Goal: Task Accomplishment & Management: Manage account settings

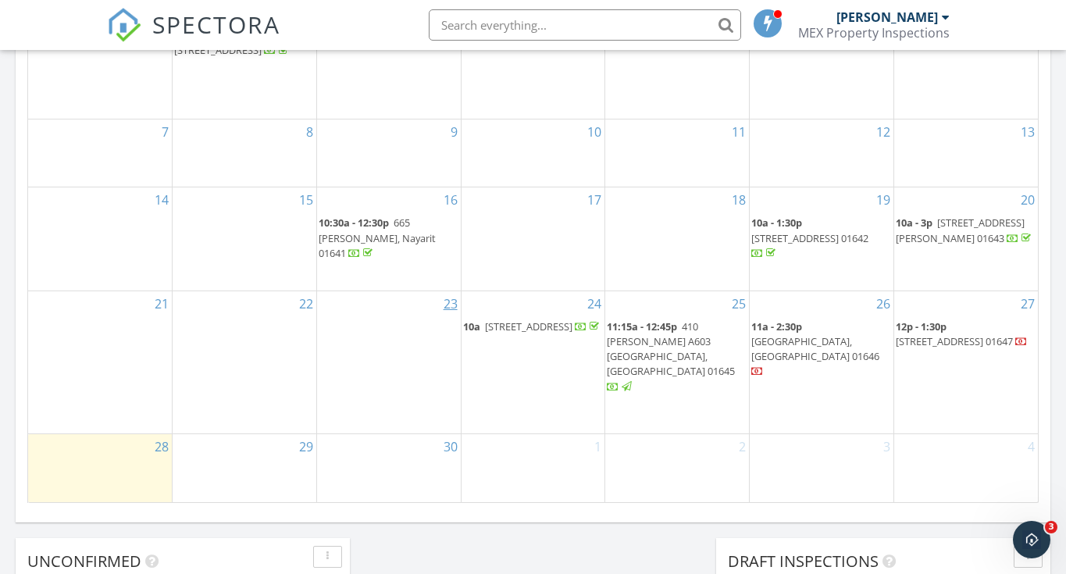
scroll to position [1076, 0]
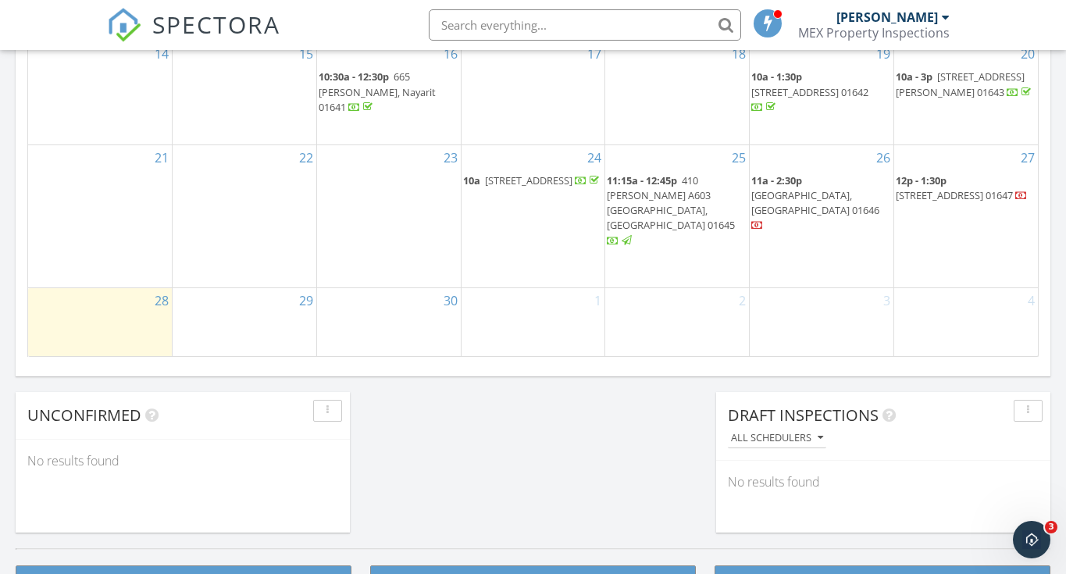
click at [800, 197] on span "Casa El Gauyabo, Puerto Vallarta 01646" at bounding box center [815, 202] width 128 height 29
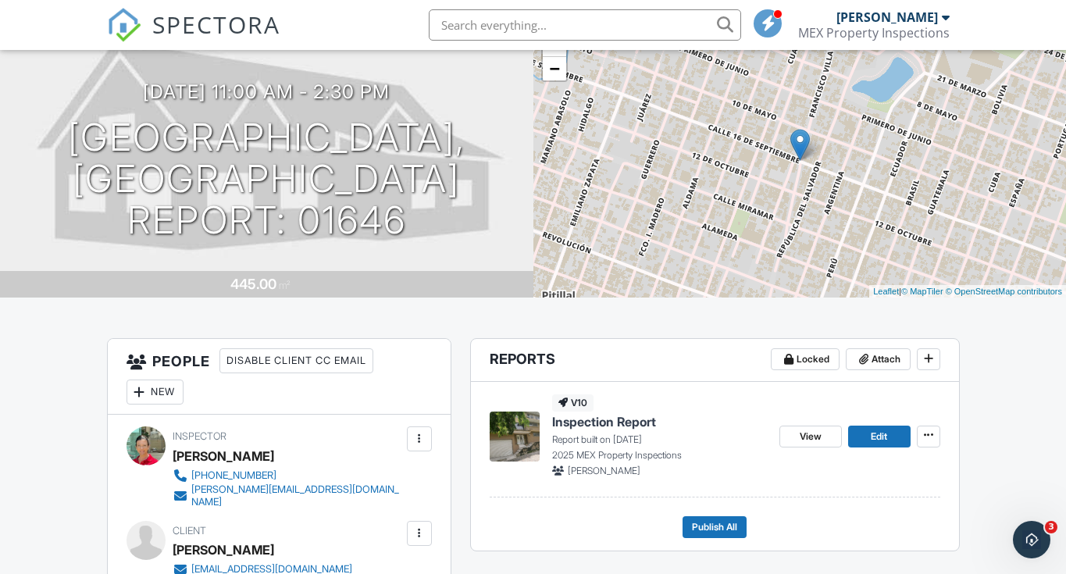
click at [872, 437] on span "Edit" at bounding box center [879, 437] width 16 height 16
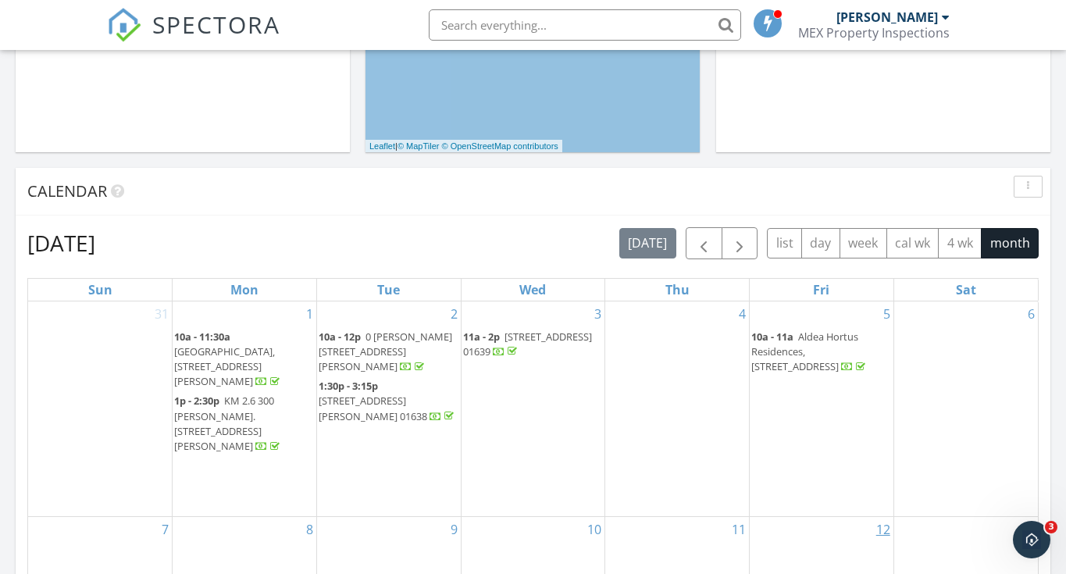
scroll to position [849, 0]
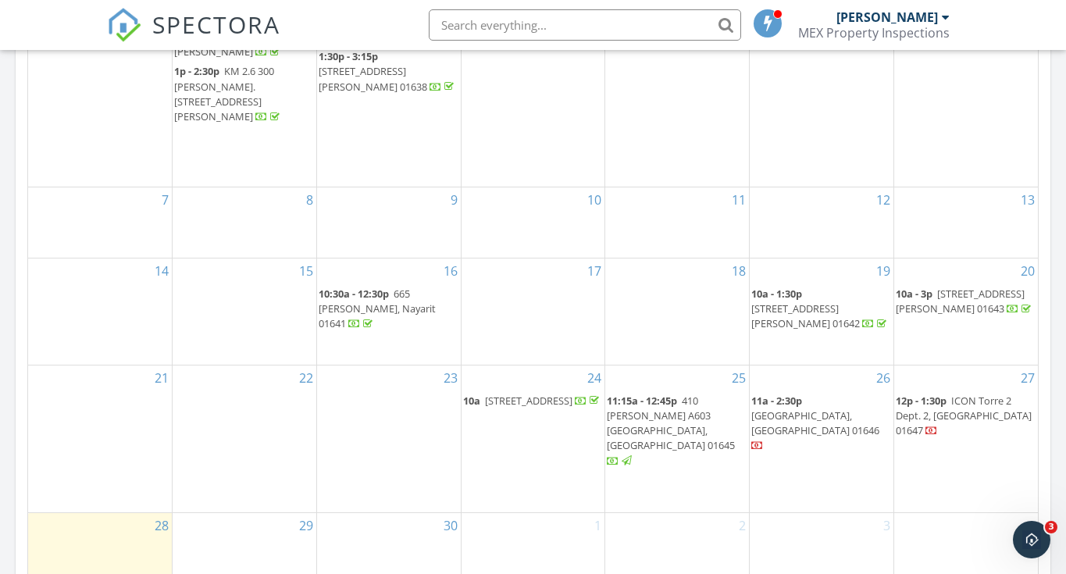
click at [796, 424] on span "[GEOGRAPHIC_DATA], [GEOGRAPHIC_DATA] 01646" at bounding box center [815, 422] width 128 height 29
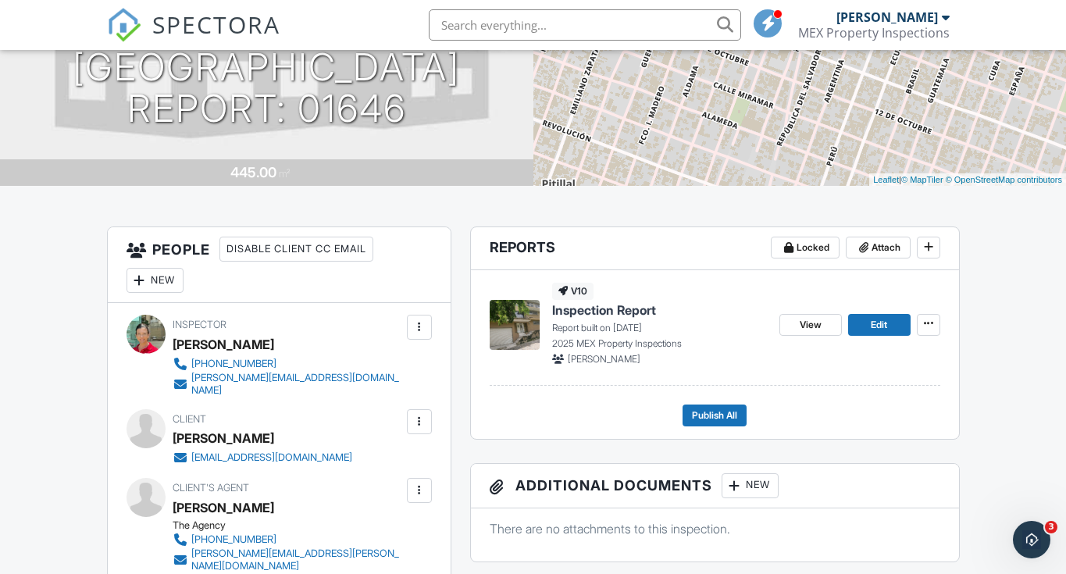
scroll to position [261, 0]
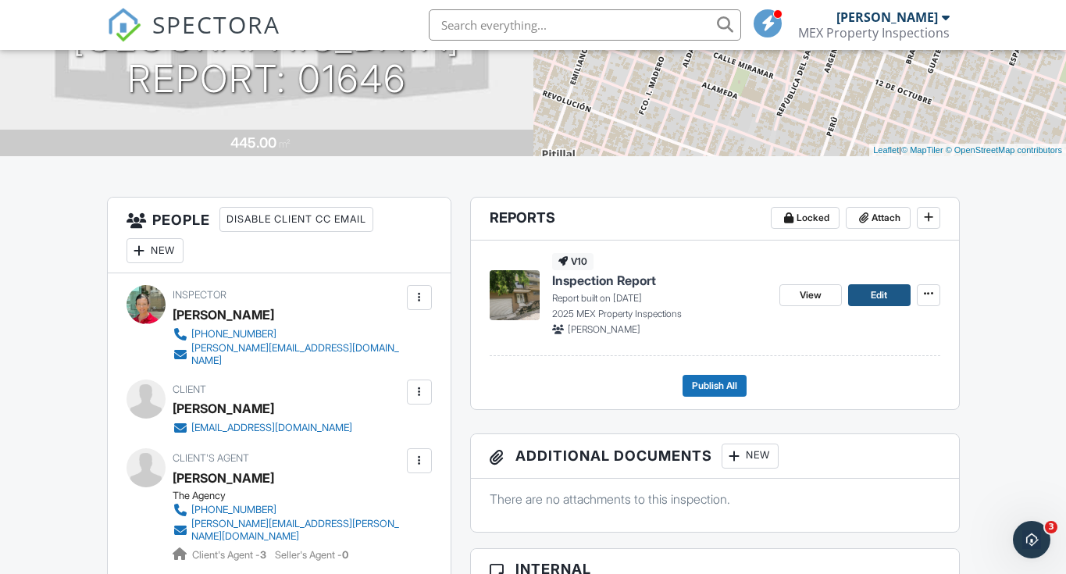
click at [871, 298] on span "Edit" at bounding box center [879, 295] width 16 height 16
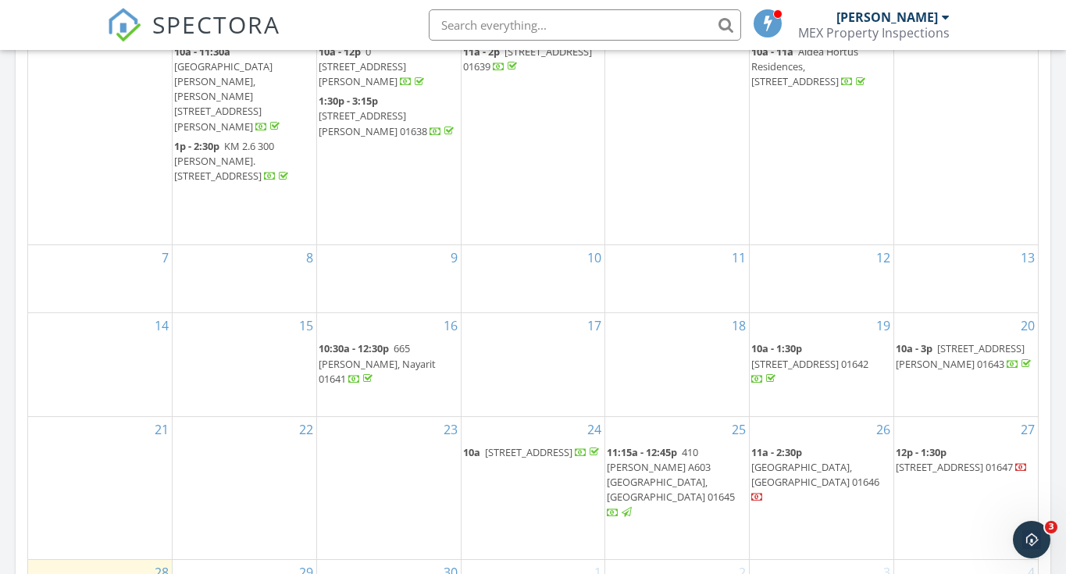
scroll to position [784, 0]
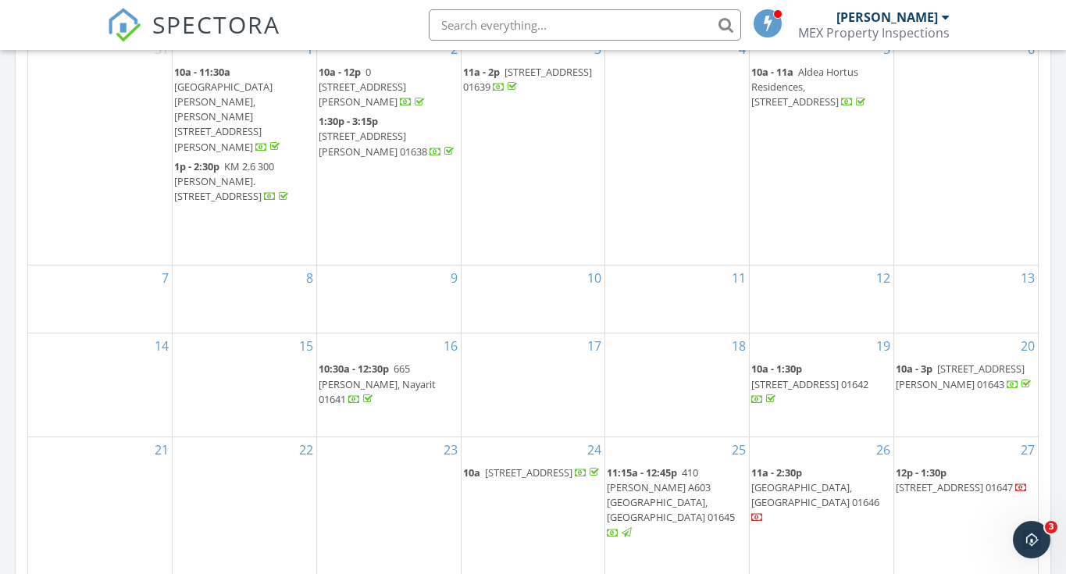
click at [419, 362] on span "665 Mariano Otero Ixtapa, Nayarit 01641" at bounding box center [377, 384] width 117 height 44
click at [913, 362] on span "105 Coapinole, Amapas de Conchas Chinas, Puerto Vallarta, Jalisco 01643" at bounding box center [960, 376] width 129 height 29
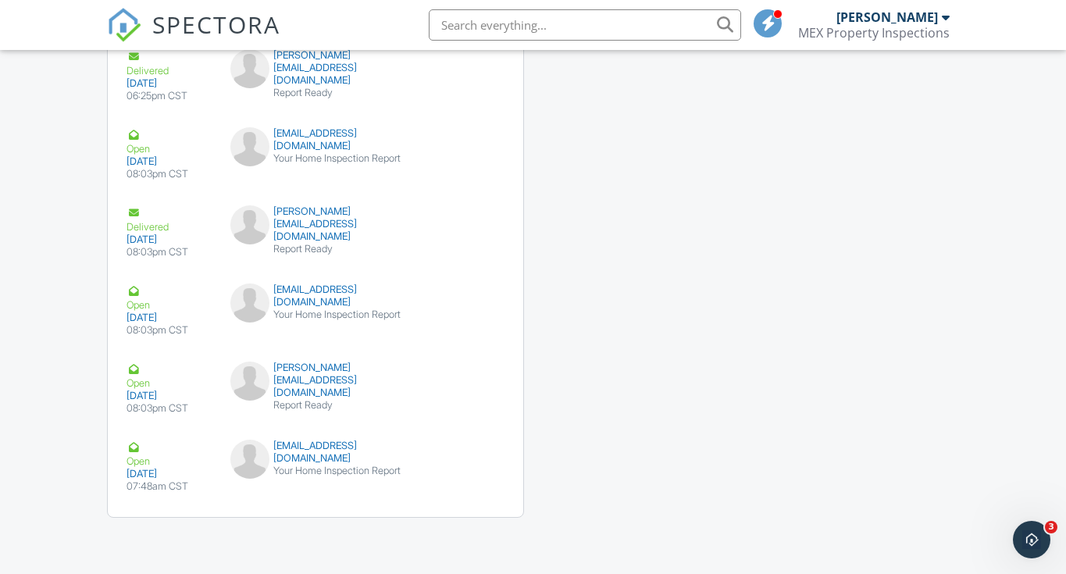
scroll to position [1567, 0]
